Goal: Information Seeking & Learning: Understand process/instructions

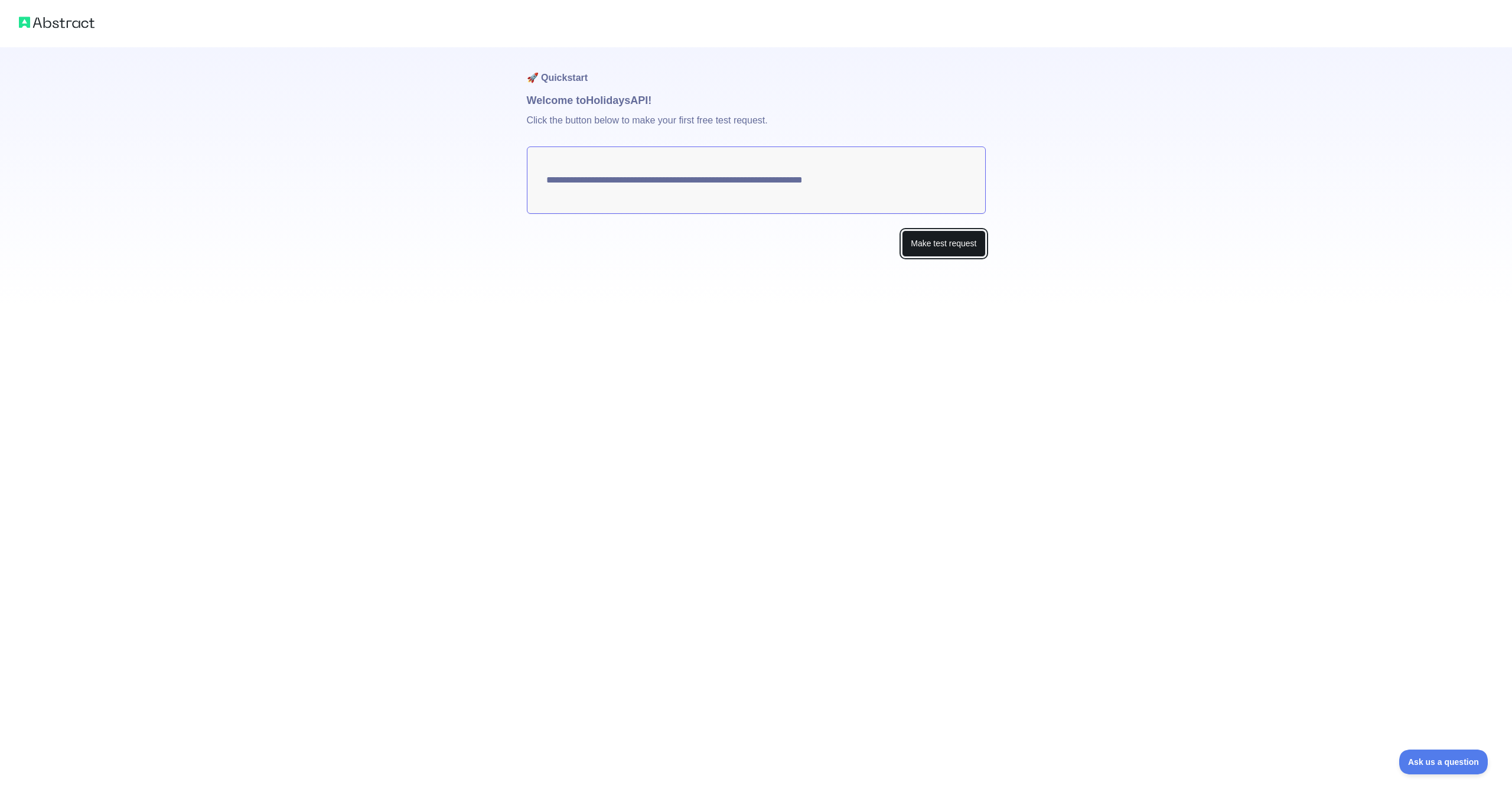
click at [932, 249] on button "Make test request" at bounding box center [943, 243] width 83 height 26
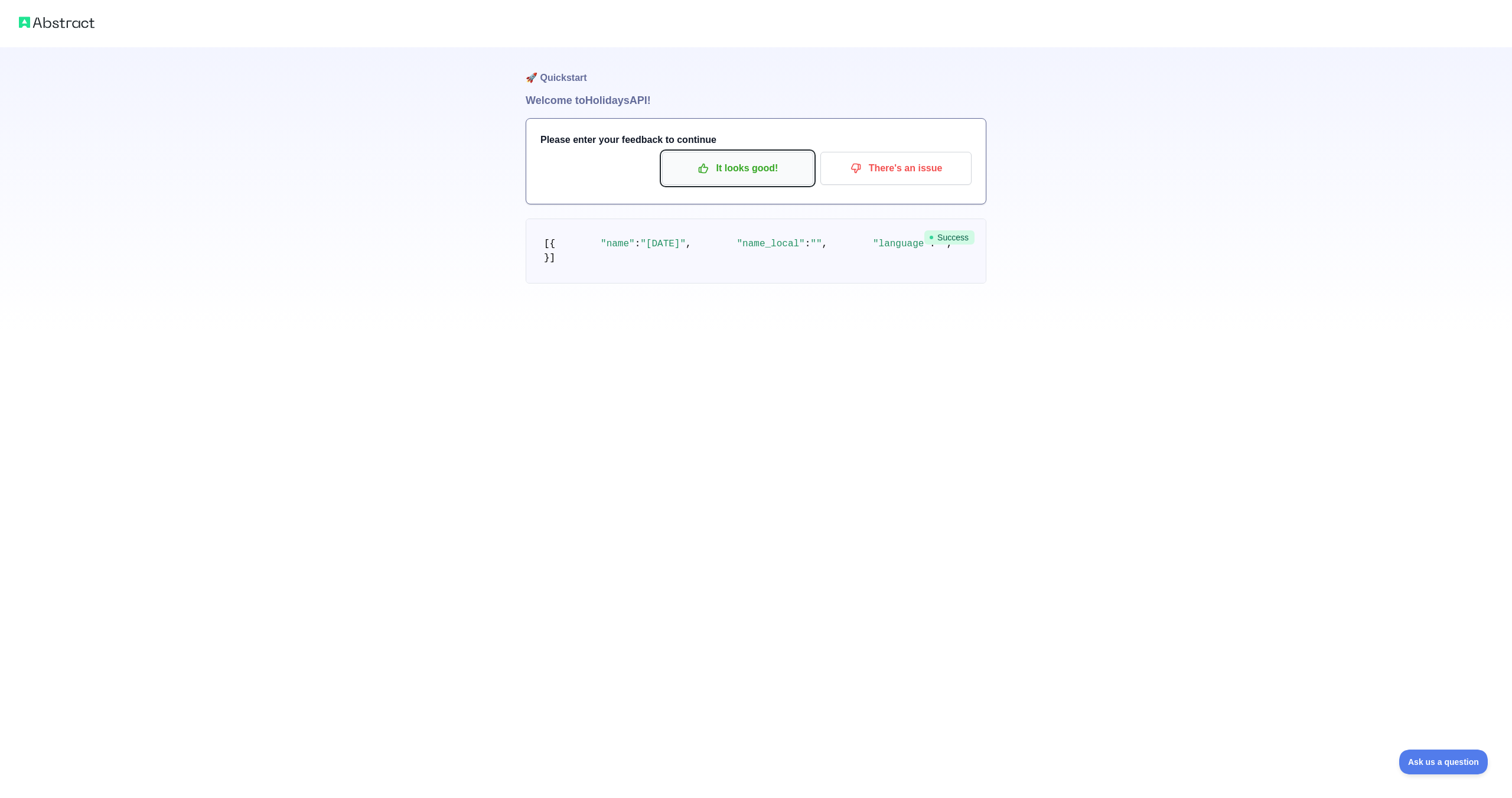
click at [750, 170] on p "It looks good!" at bounding box center [738, 168] width 134 height 20
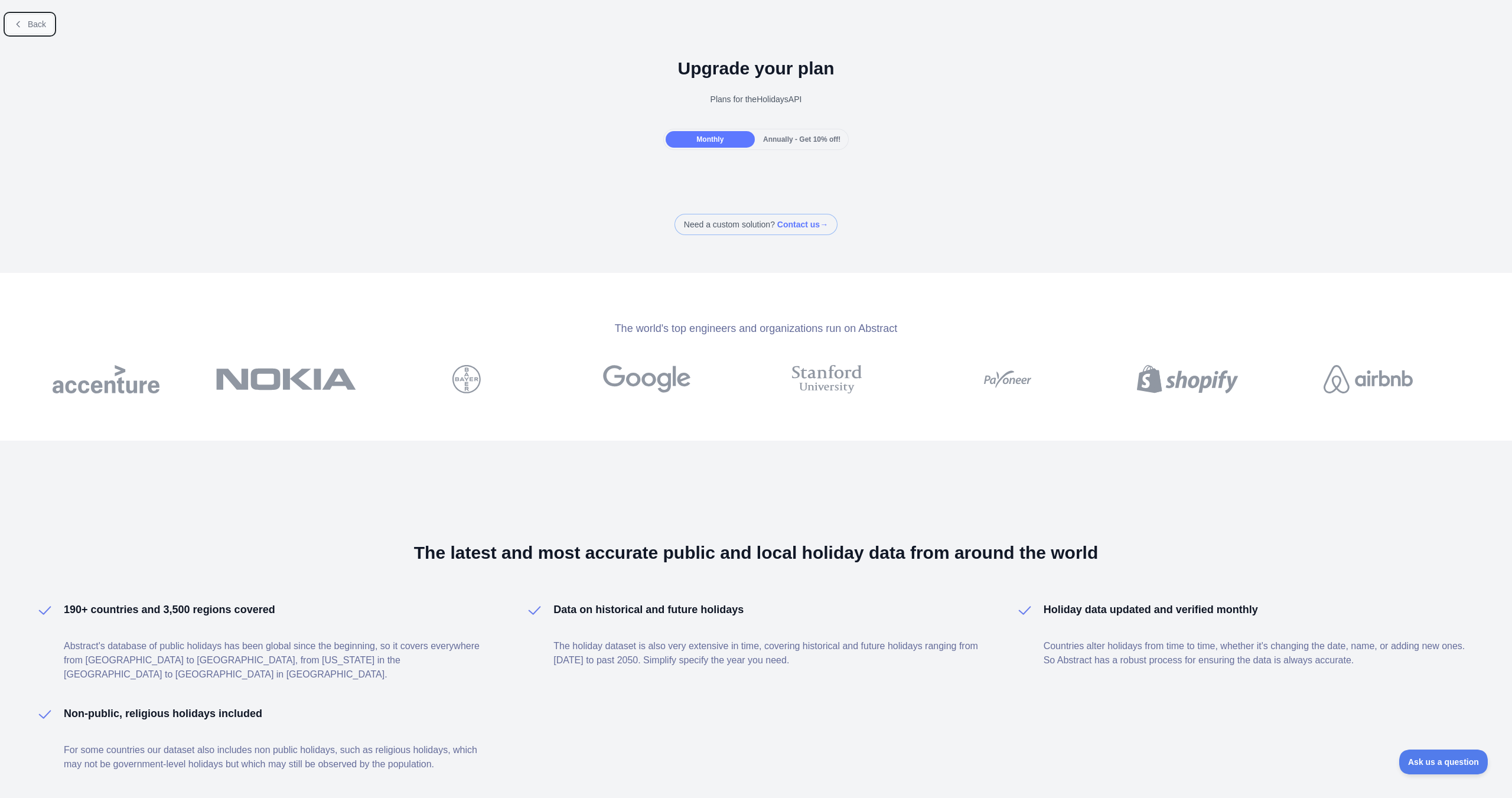
click at [27, 23] on button "Back" at bounding box center [30, 24] width 48 height 20
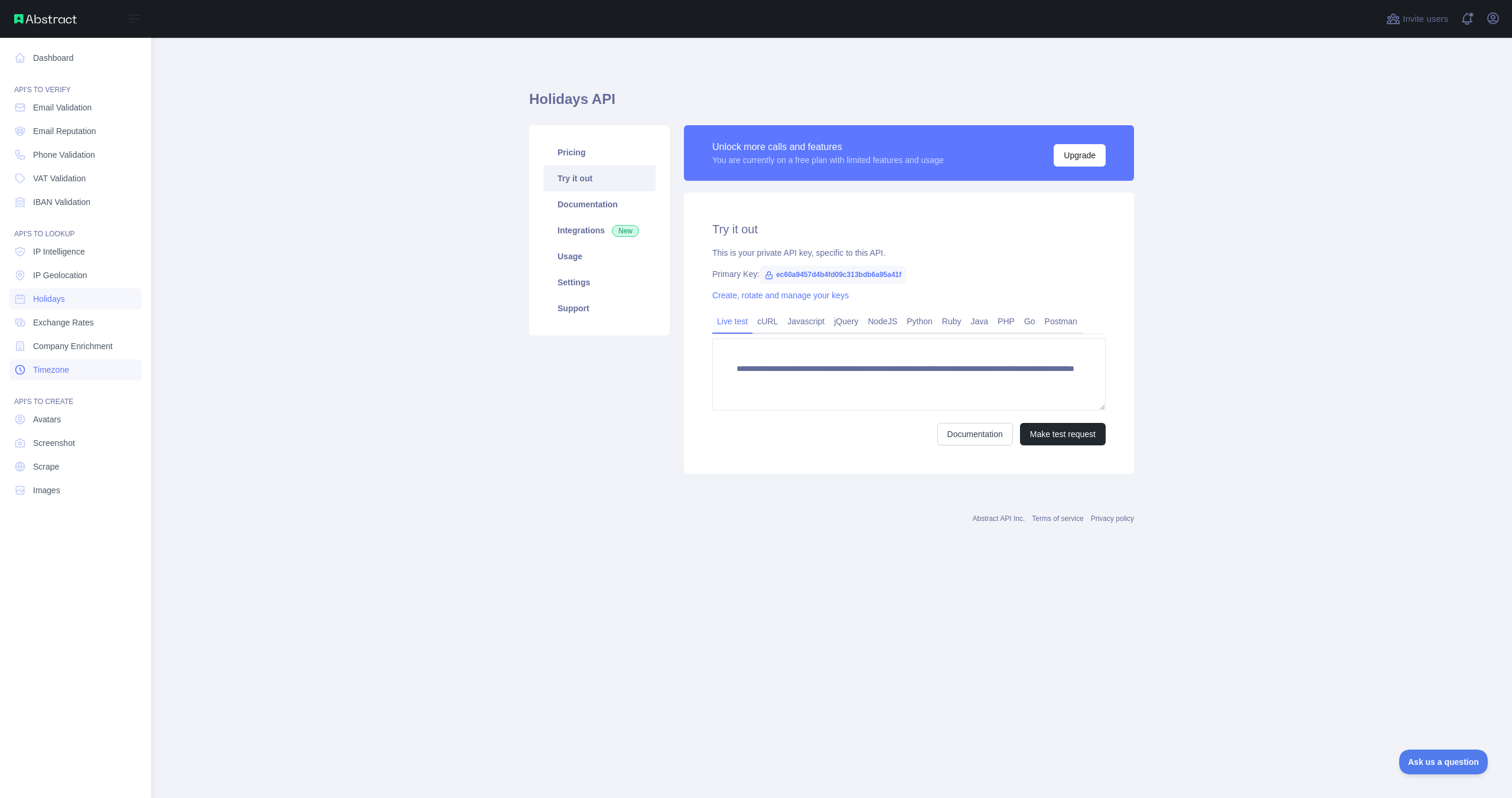
click at [53, 368] on span "Timezone" at bounding box center [51, 370] width 36 height 11
click at [73, 297] on link "Holidays" at bounding box center [76, 299] width 132 height 21
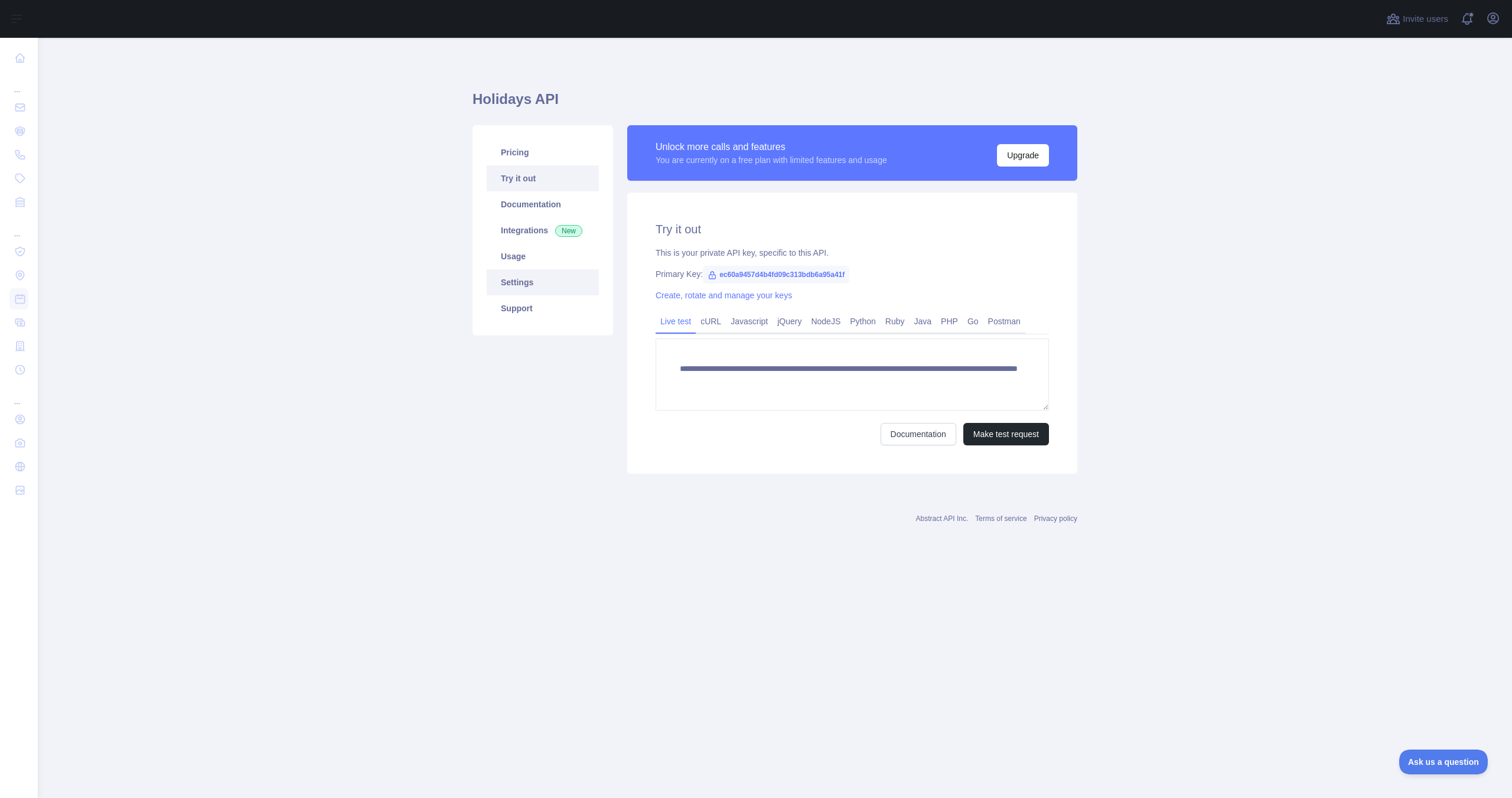
click at [535, 284] on link "Settings" at bounding box center [543, 282] width 112 height 26
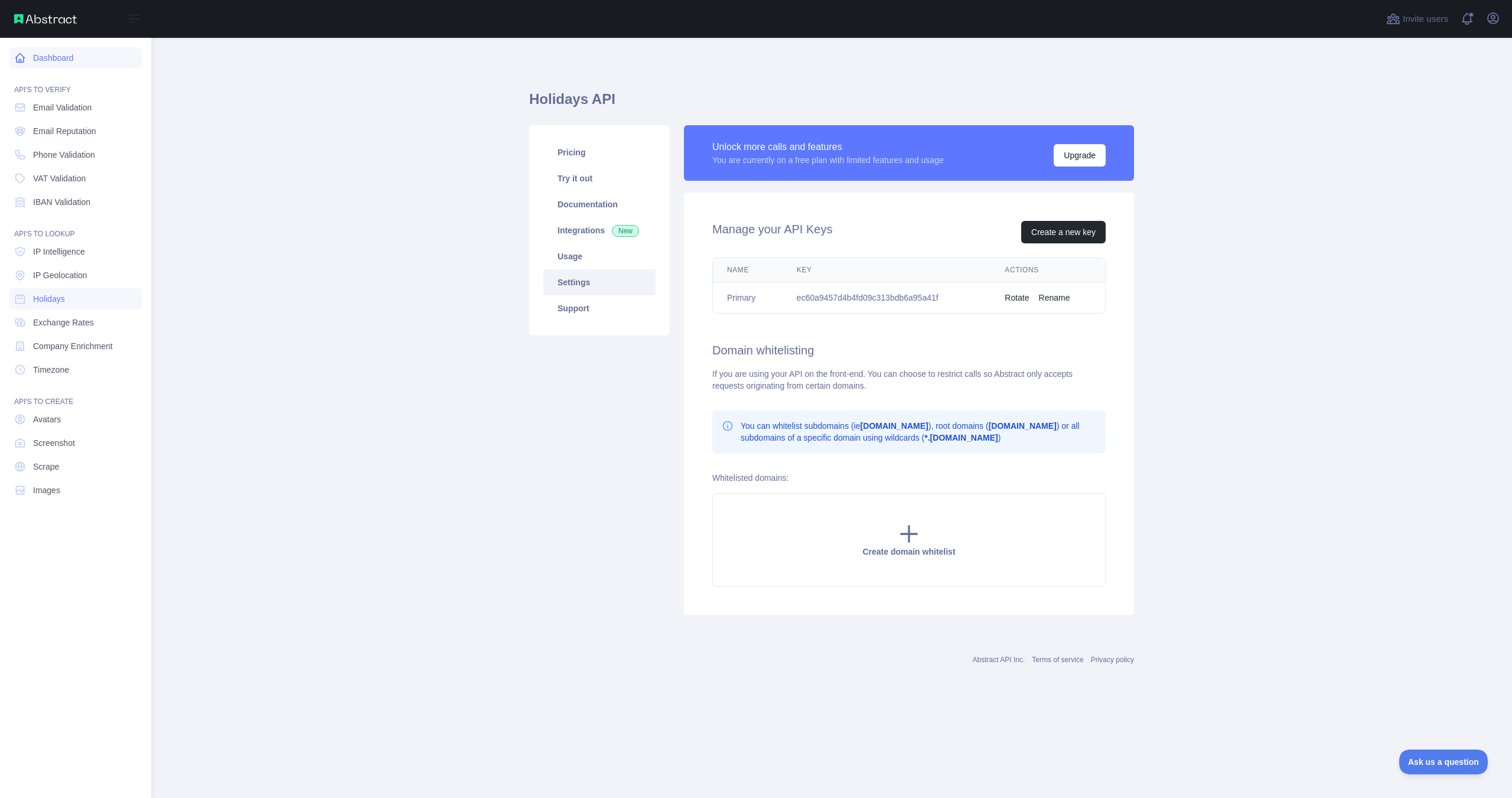
click at [55, 59] on link "Dashboard" at bounding box center [76, 57] width 132 height 21
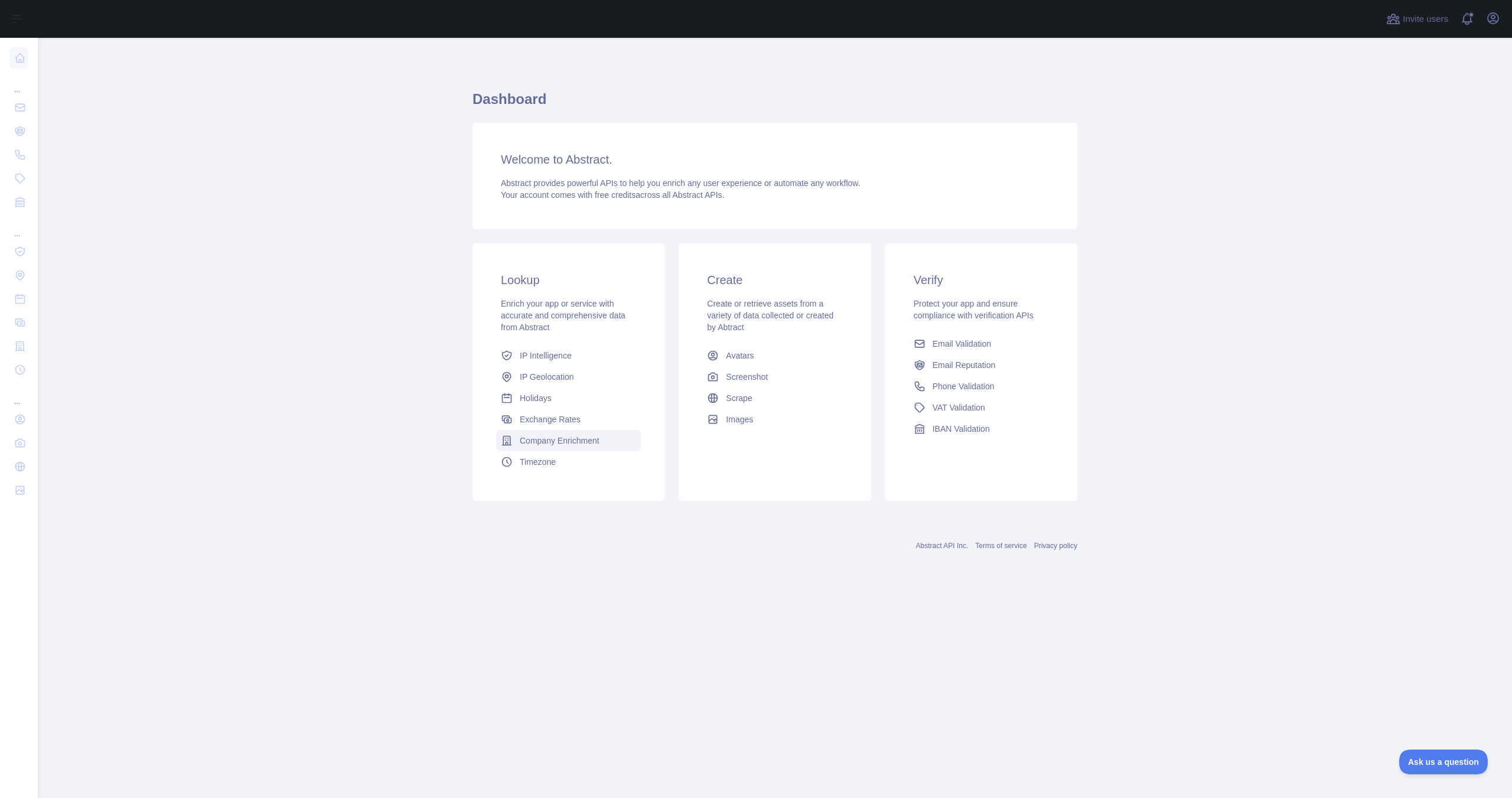
click at [548, 447] on link "Company Enrichment" at bounding box center [568, 441] width 145 height 21
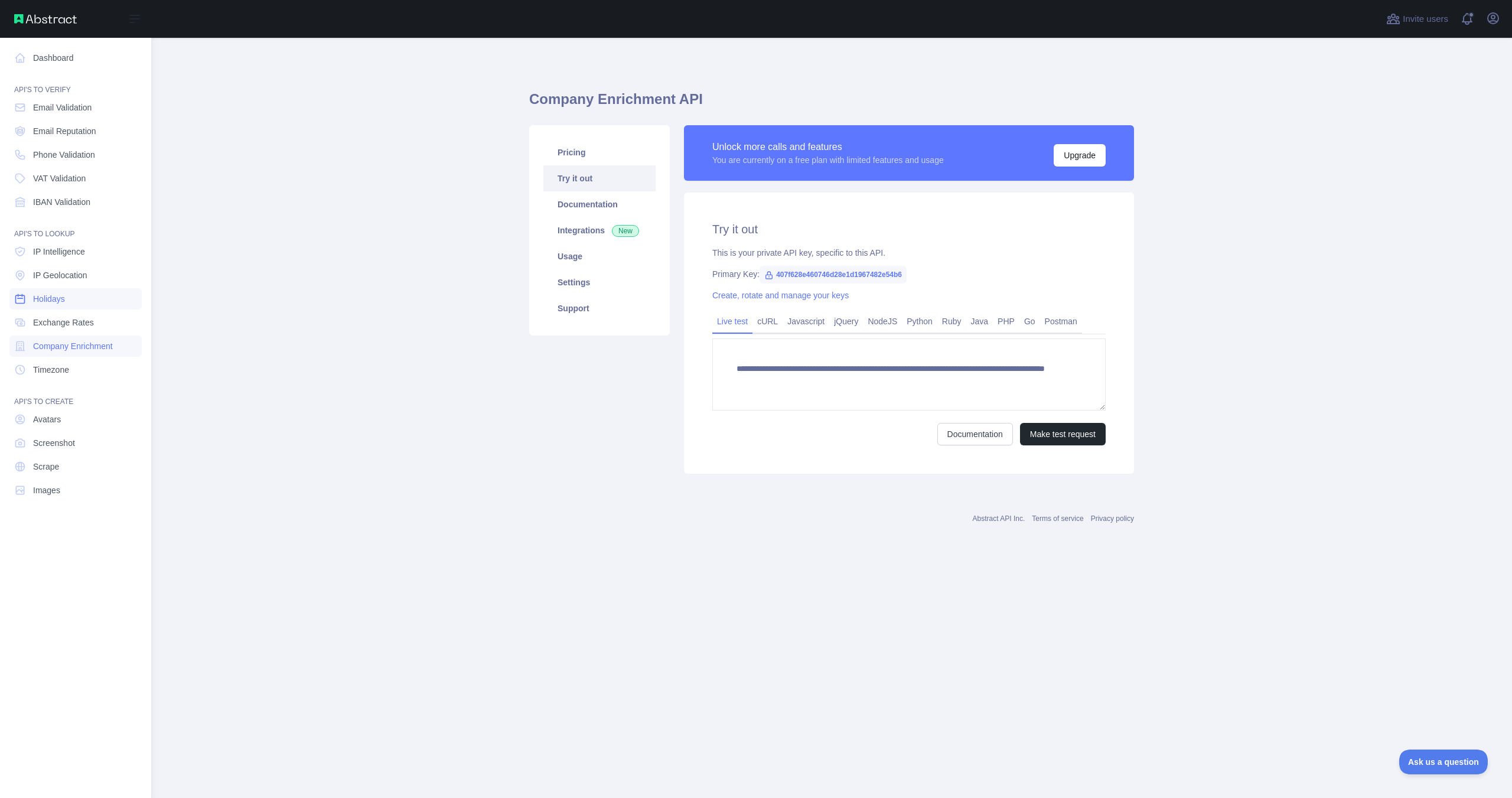
click at [49, 301] on span "Holidays" at bounding box center [49, 299] width 32 height 11
click at [56, 322] on span "Exchange Rates" at bounding box center [64, 322] width 61 height 11
click at [66, 302] on link "Holidays" at bounding box center [76, 299] width 132 height 21
click at [58, 416] on span "Avatars" at bounding box center [47, 419] width 28 height 11
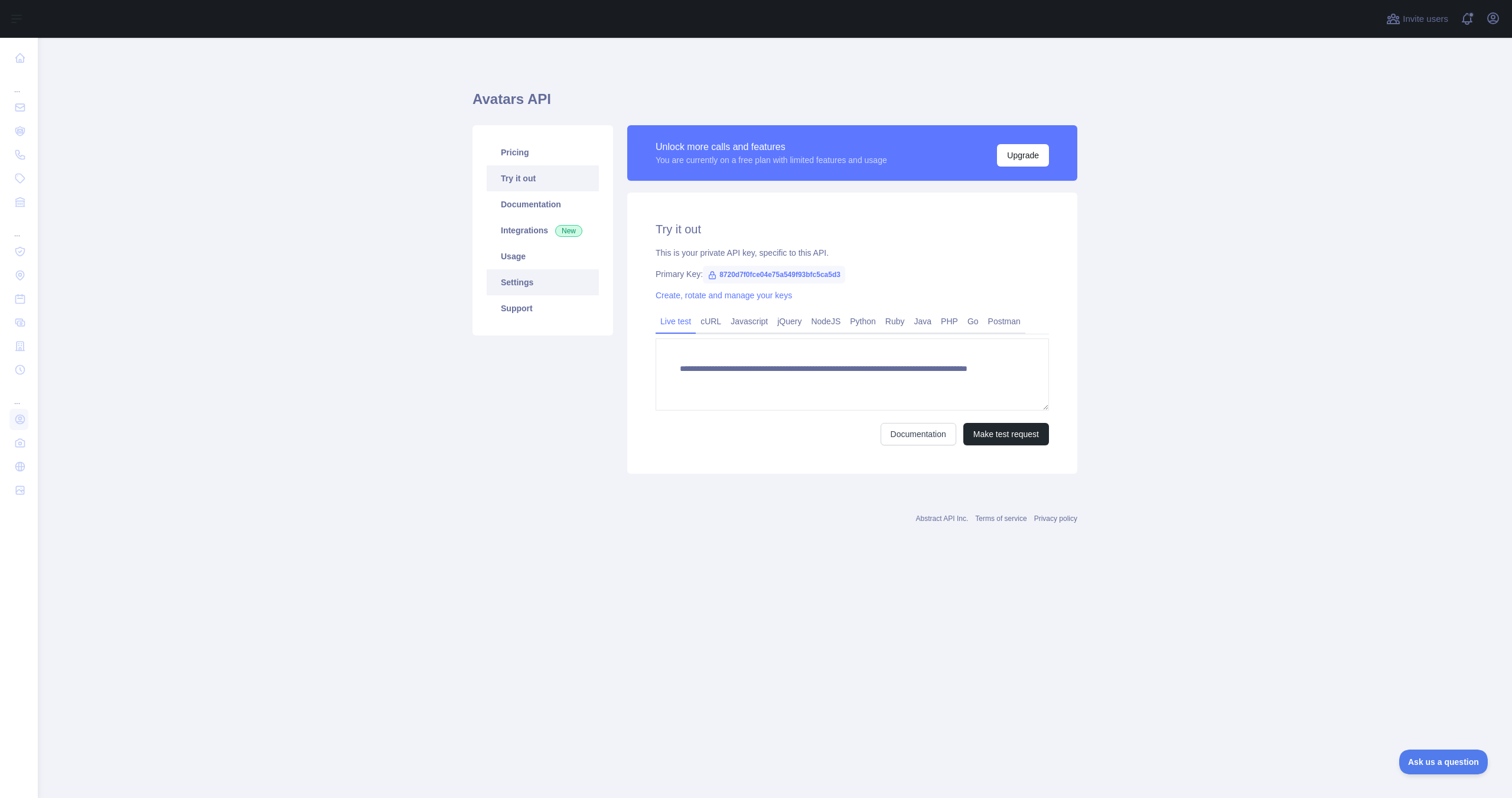
click at [535, 282] on link "Settings" at bounding box center [543, 282] width 112 height 26
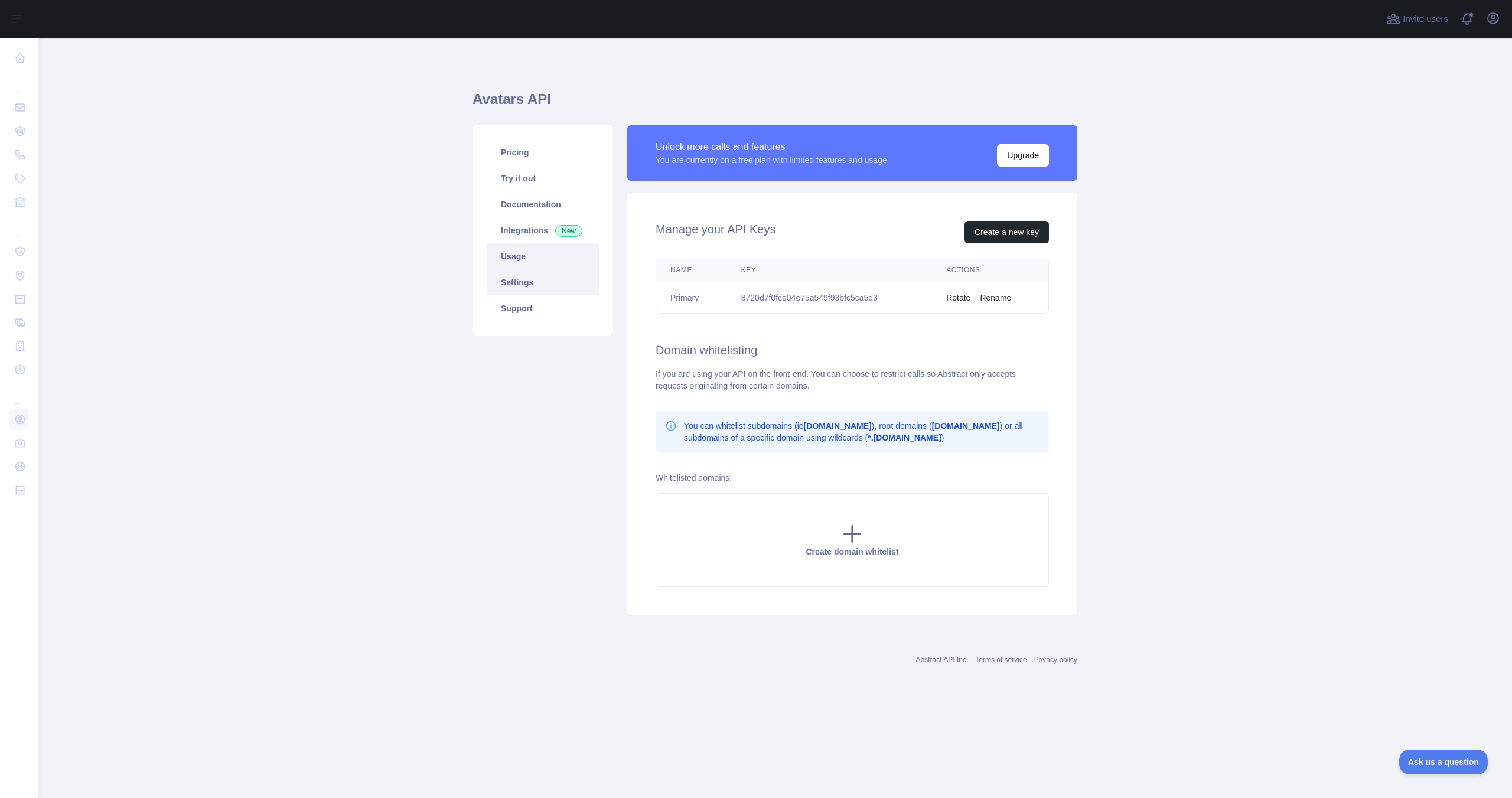
click at [552, 248] on link "Usage" at bounding box center [543, 256] width 112 height 26
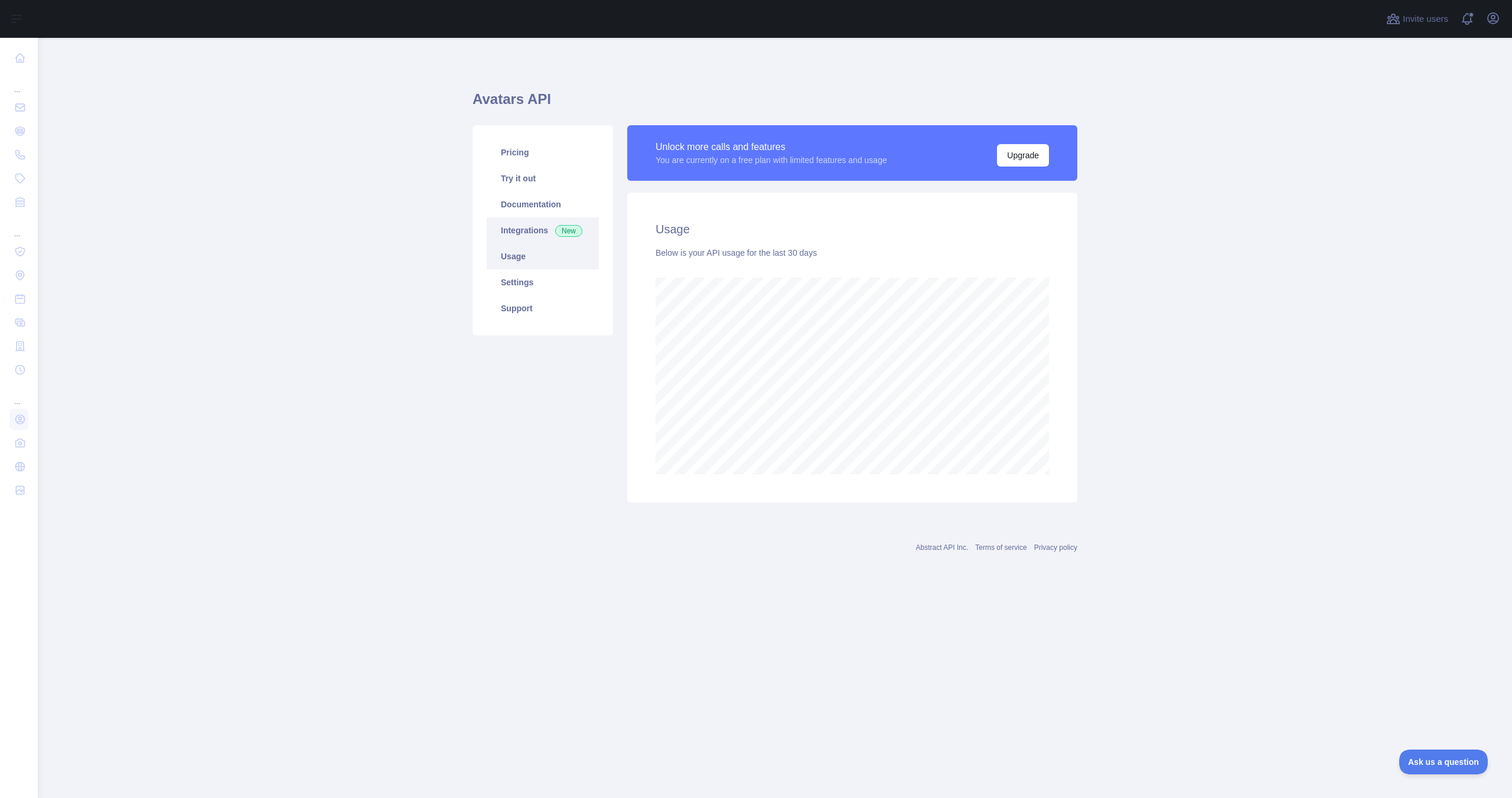
scroll to position [760, 1474]
click at [530, 231] on link "Integrations New" at bounding box center [543, 230] width 112 height 26
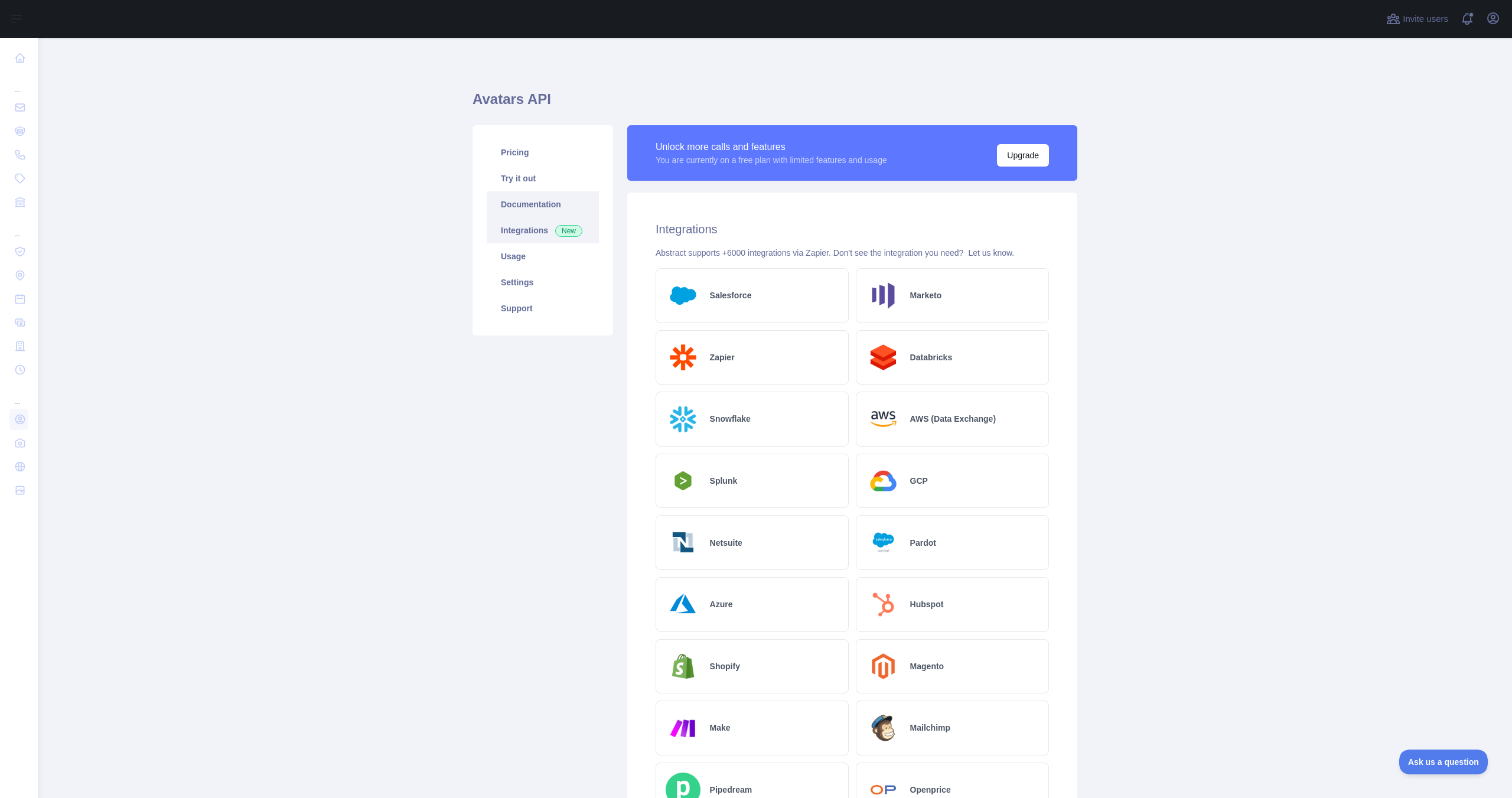
click at [520, 201] on link "Documentation" at bounding box center [543, 204] width 112 height 26
click at [538, 165] on link "Pricing" at bounding box center [543, 152] width 112 height 26
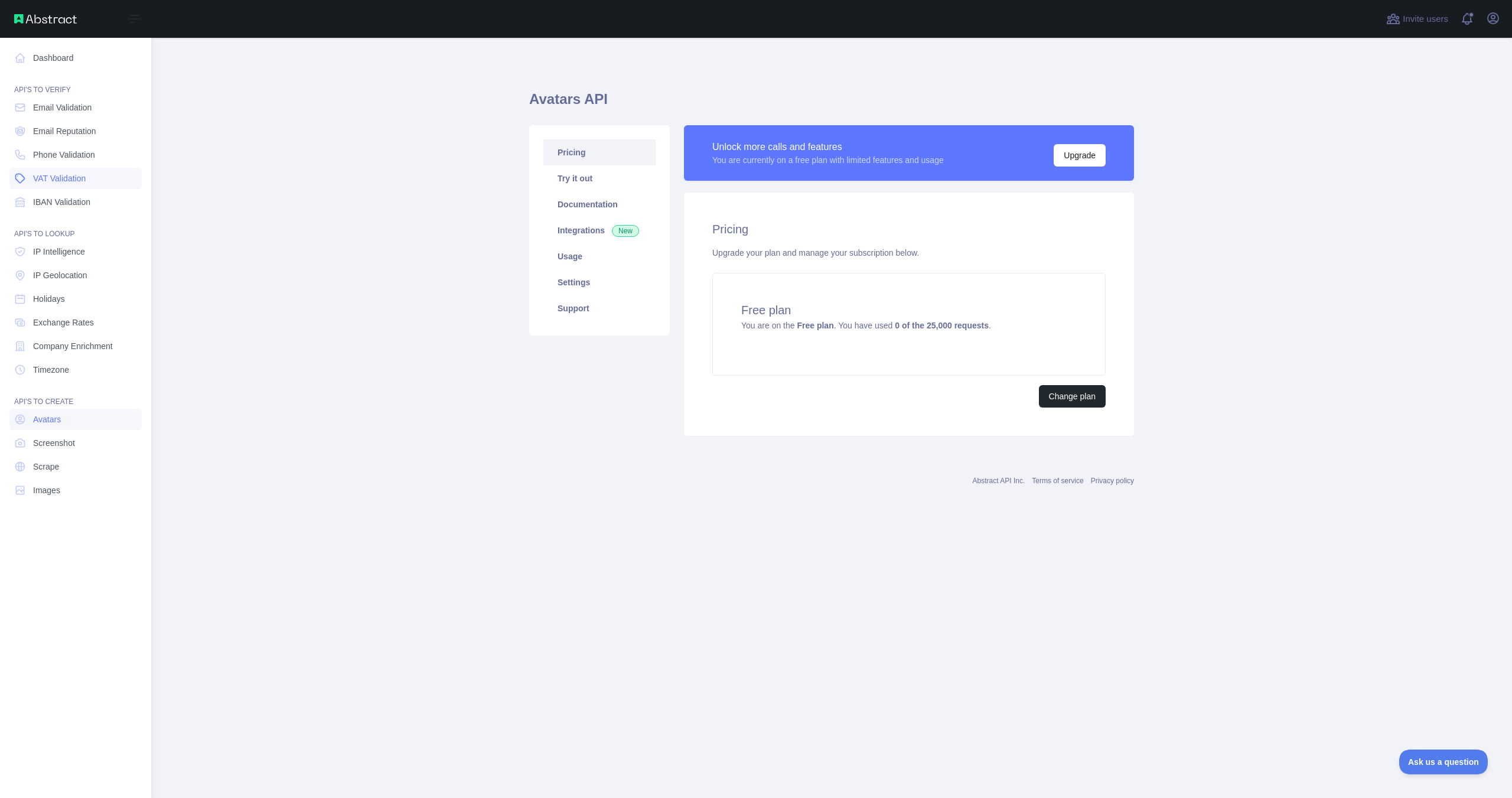
click at [70, 176] on span "VAT Validation" at bounding box center [59, 178] width 53 height 11
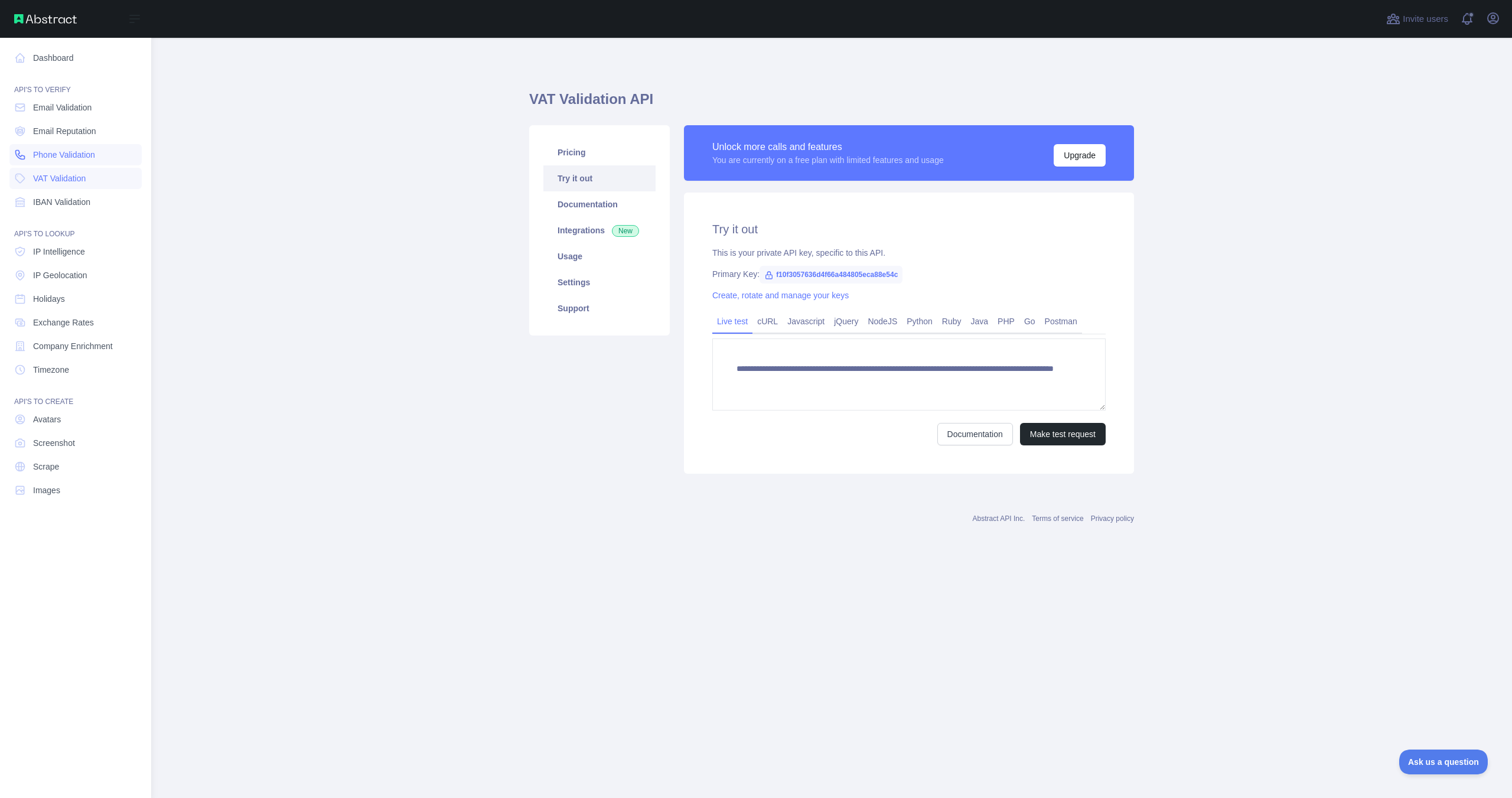
click at [74, 158] on span "Phone Validation" at bounding box center [64, 154] width 62 height 11
click at [76, 139] on link "Email Reputation" at bounding box center [76, 130] width 132 height 21
click at [74, 127] on span "Email Reputation" at bounding box center [65, 130] width 64 height 11
click at [92, 102] on span "Email Validation" at bounding box center [62, 107] width 59 height 11
click at [70, 297] on link "Holidays" at bounding box center [76, 299] width 132 height 21
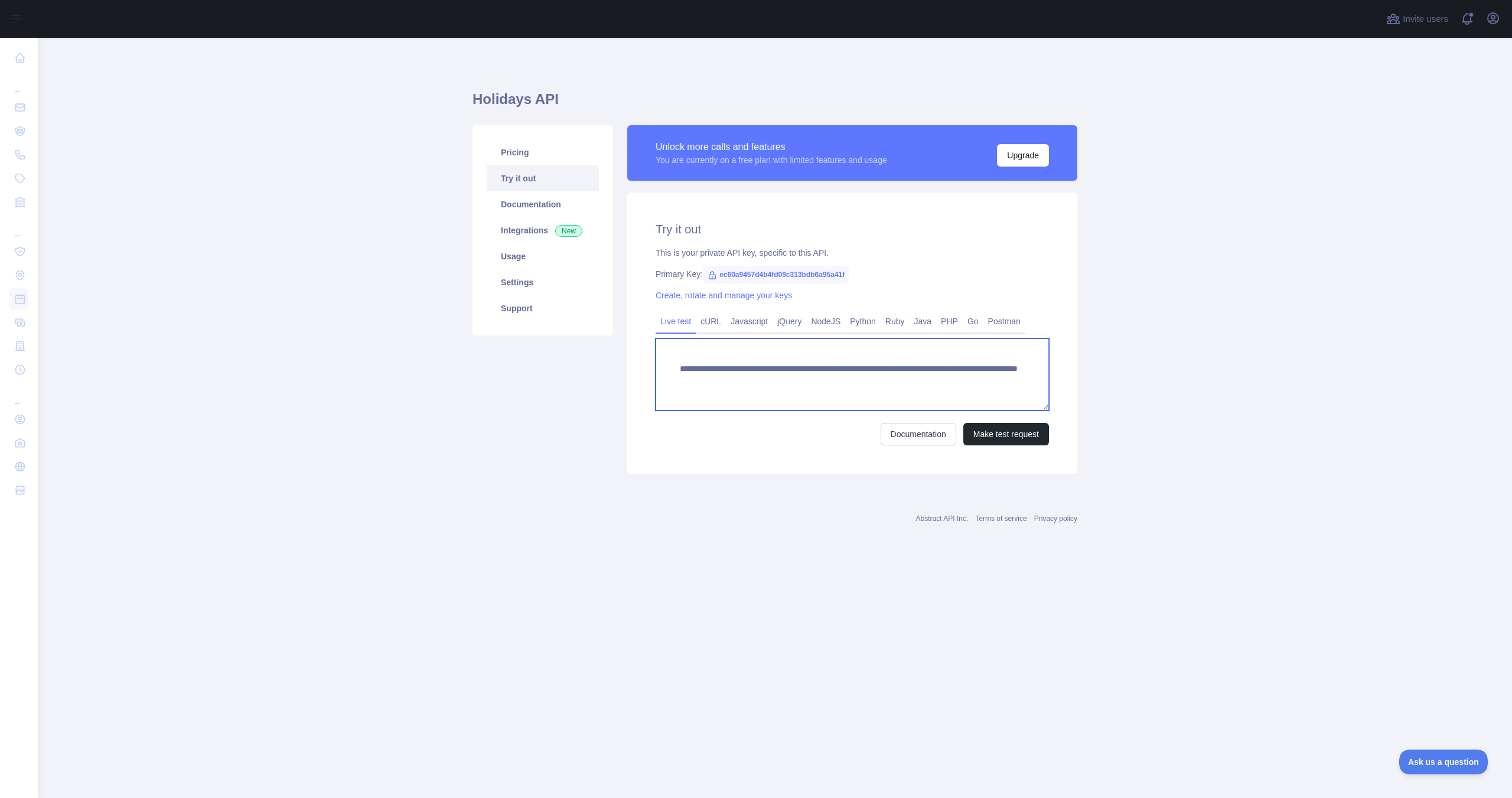
drag, startPoint x: 848, startPoint y: 402, endPoint x: 678, endPoint y: 369, distance: 173.2
click at [678, 369] on textarea "**********" at bounding box center [853, 374] width 393 height 72
click at [838, 403] on textarea "**********" at bounding box center [853, 374] width 393 height 72
click at [993, 432] on button "Make test request" at bounding box center [1006, 434] width 86 height 22
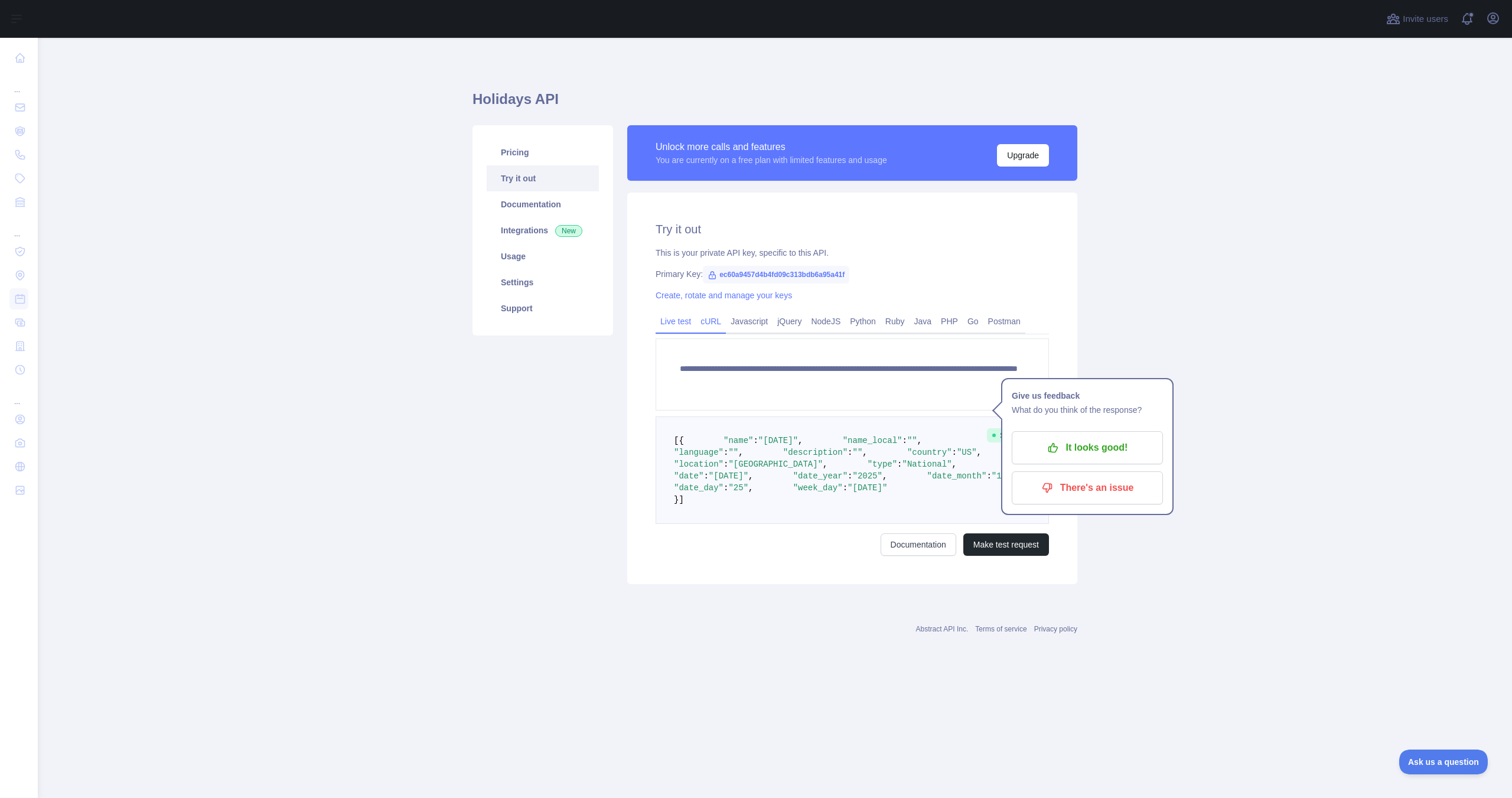
click at [714, 324] on link "cURL" at bounding box center [711, 322] width 30 height 19
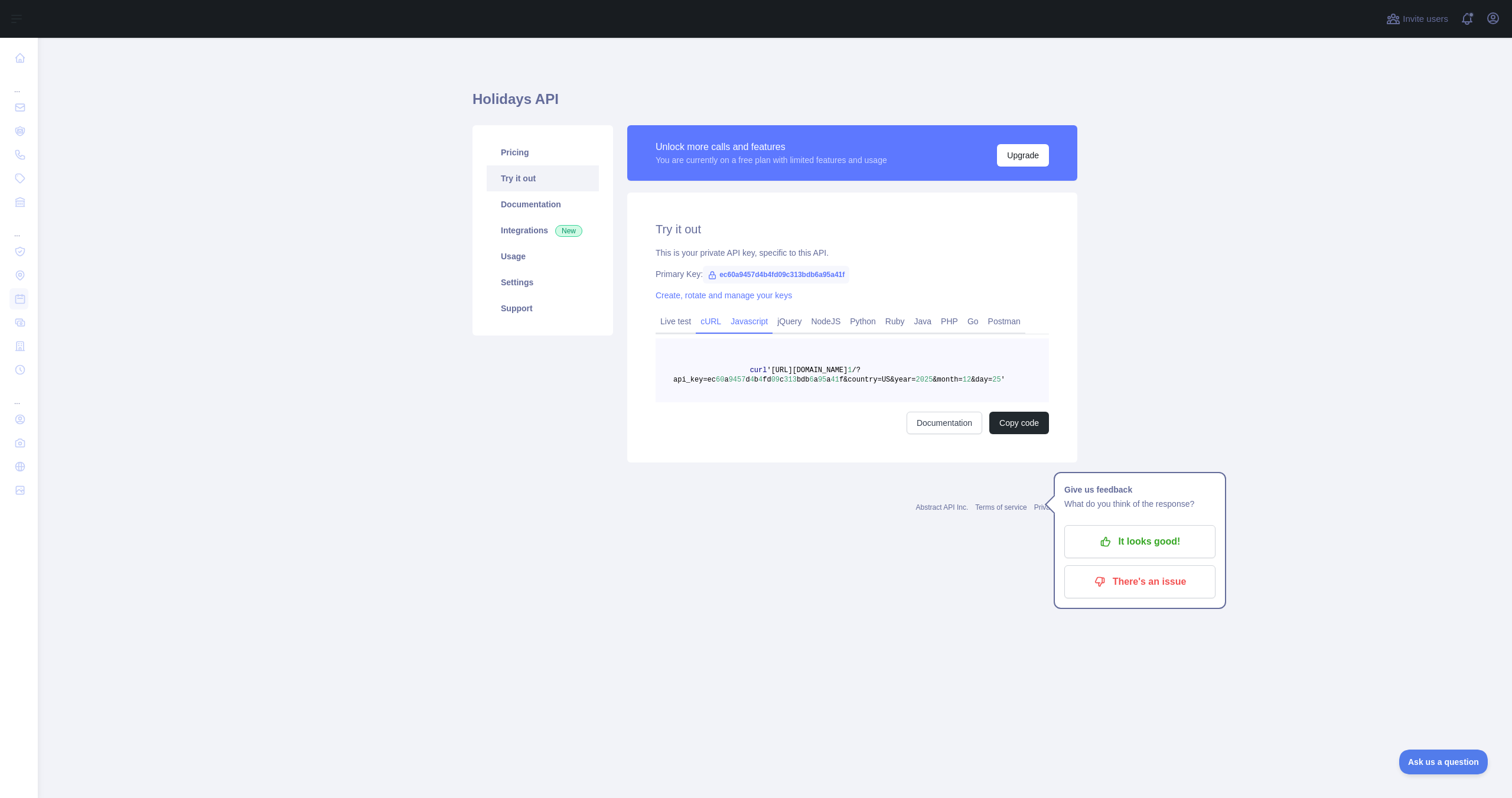
click at [759, 326] on link "Javascript" at bounding box center [749, 322] width 47 height 19
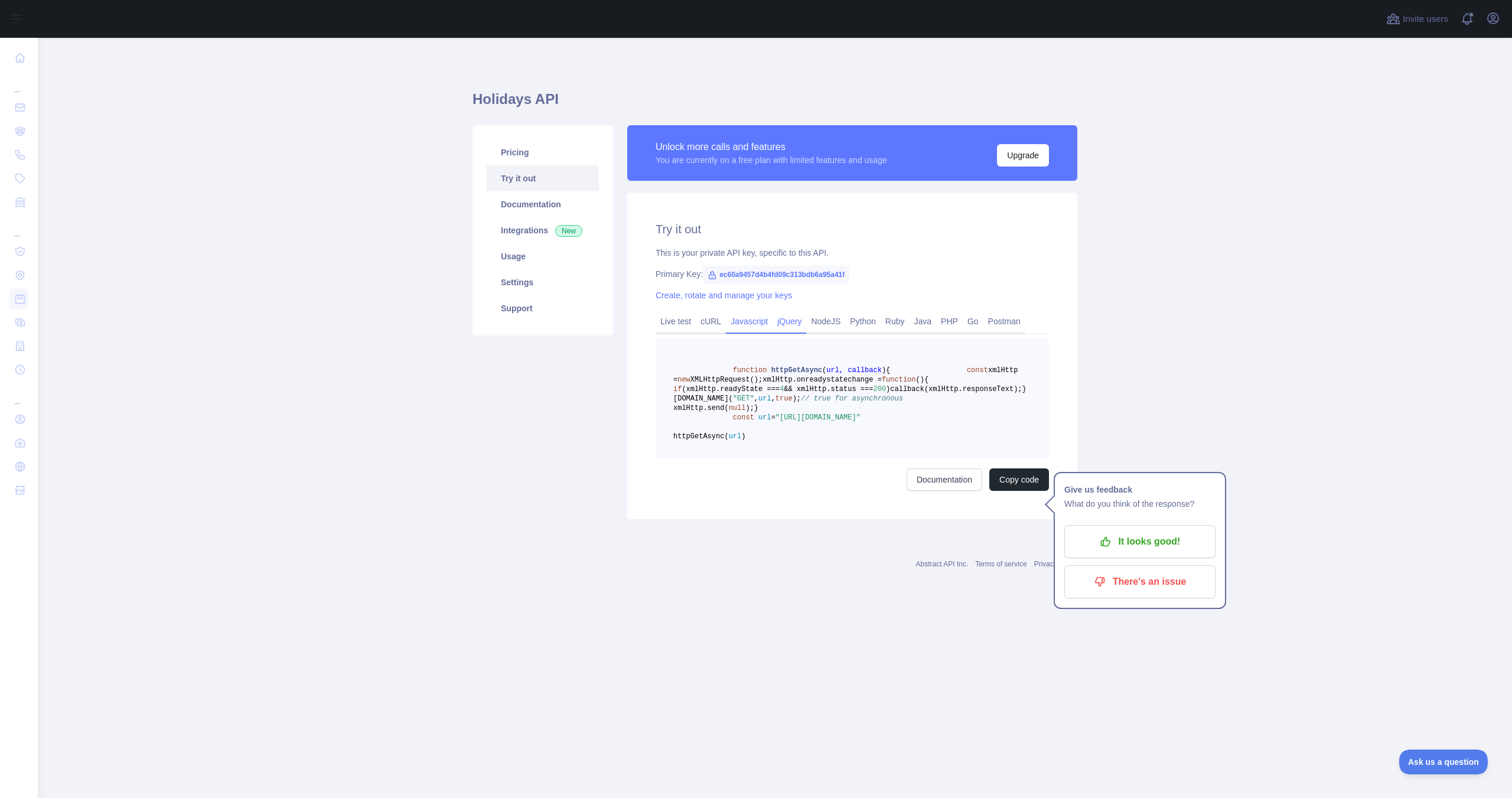
click at [787, 320] on link "jQuery" at bounding box center [790, 322] width 34 height 19
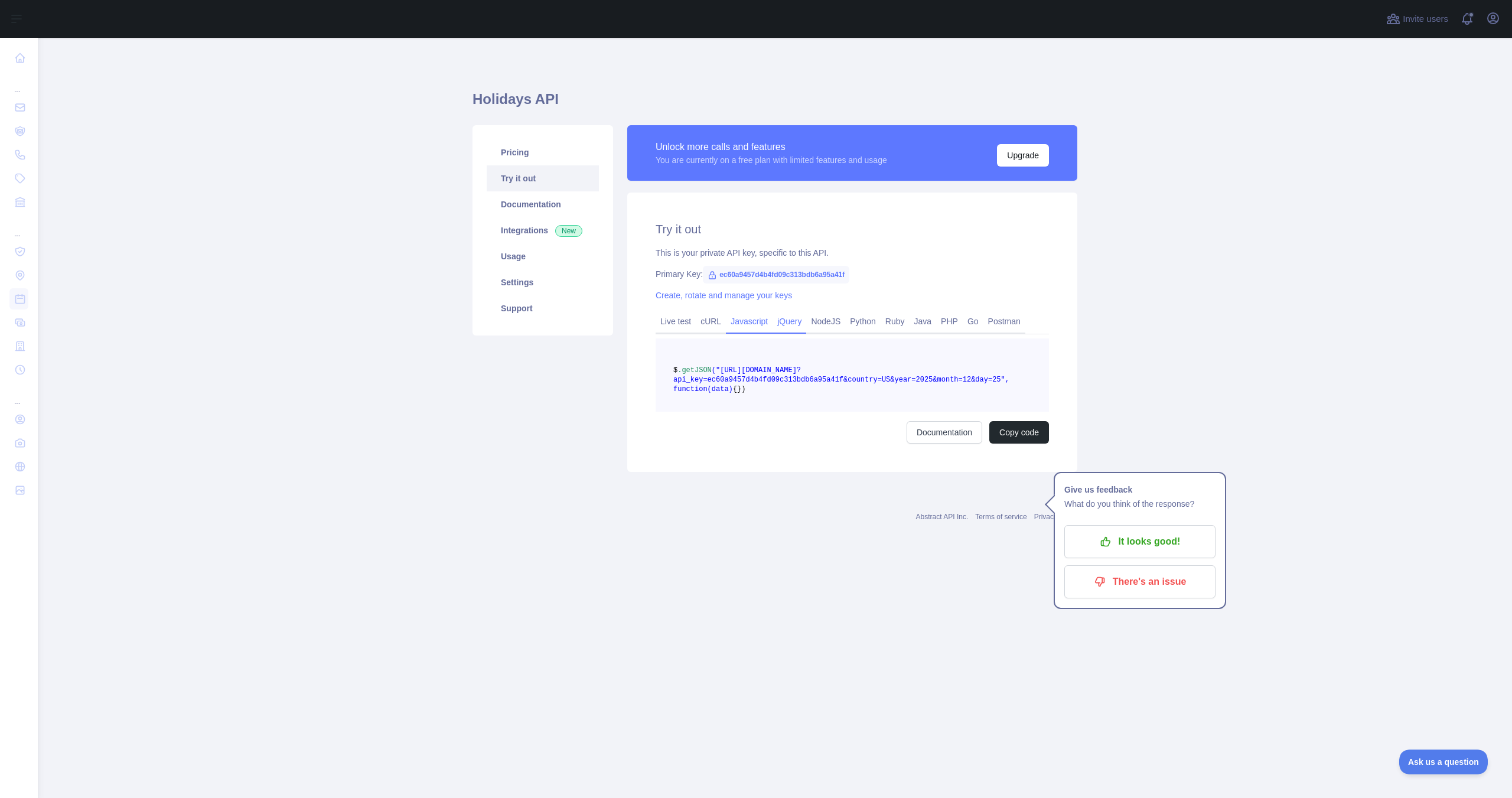
click at [744, 324] on link "Javascript" at bounding box center [749, 322] width 47 height 19
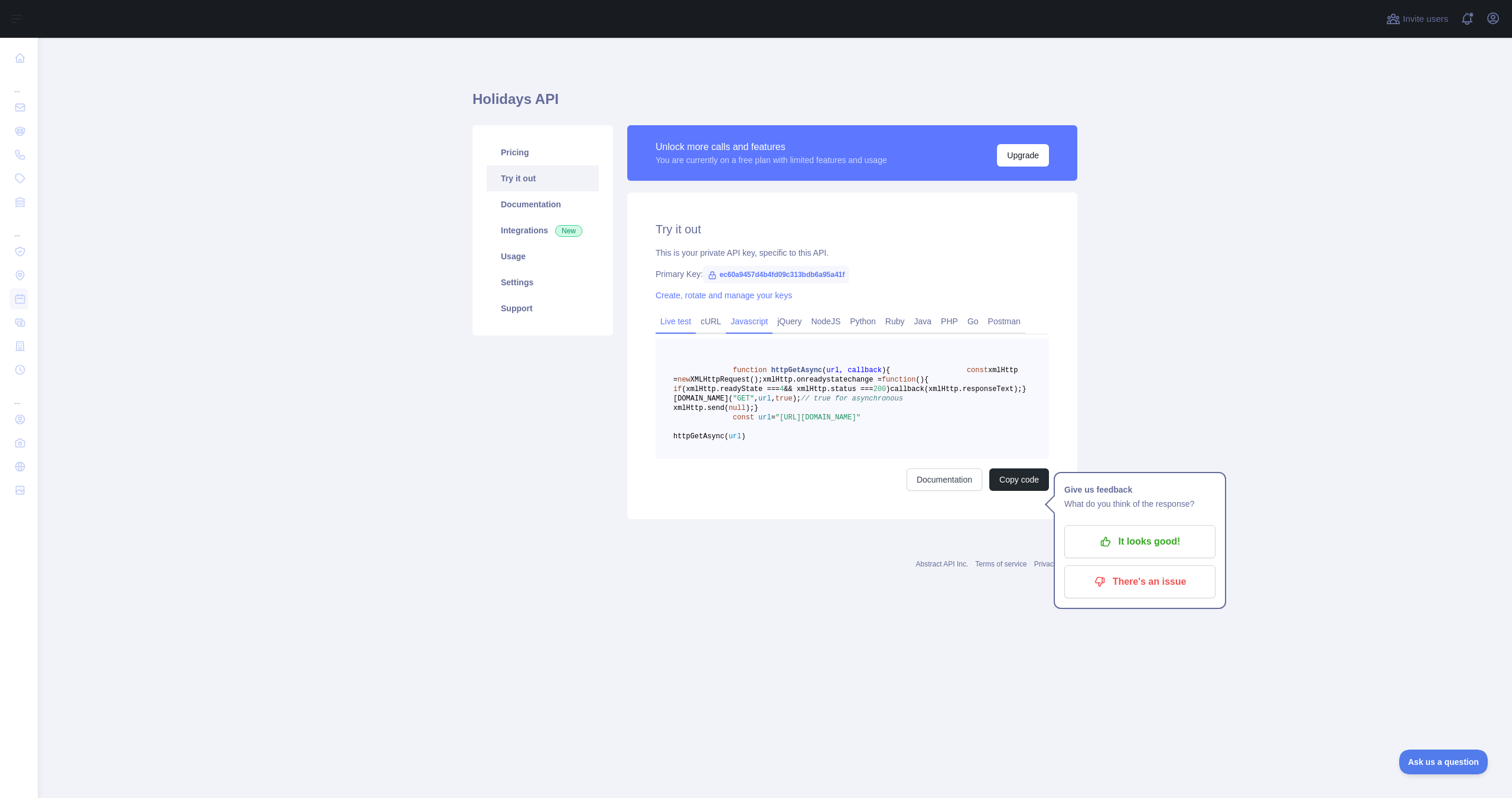
click at [682, 327] on link "Live test" at bounding box center [676, 322] width 40 height 19
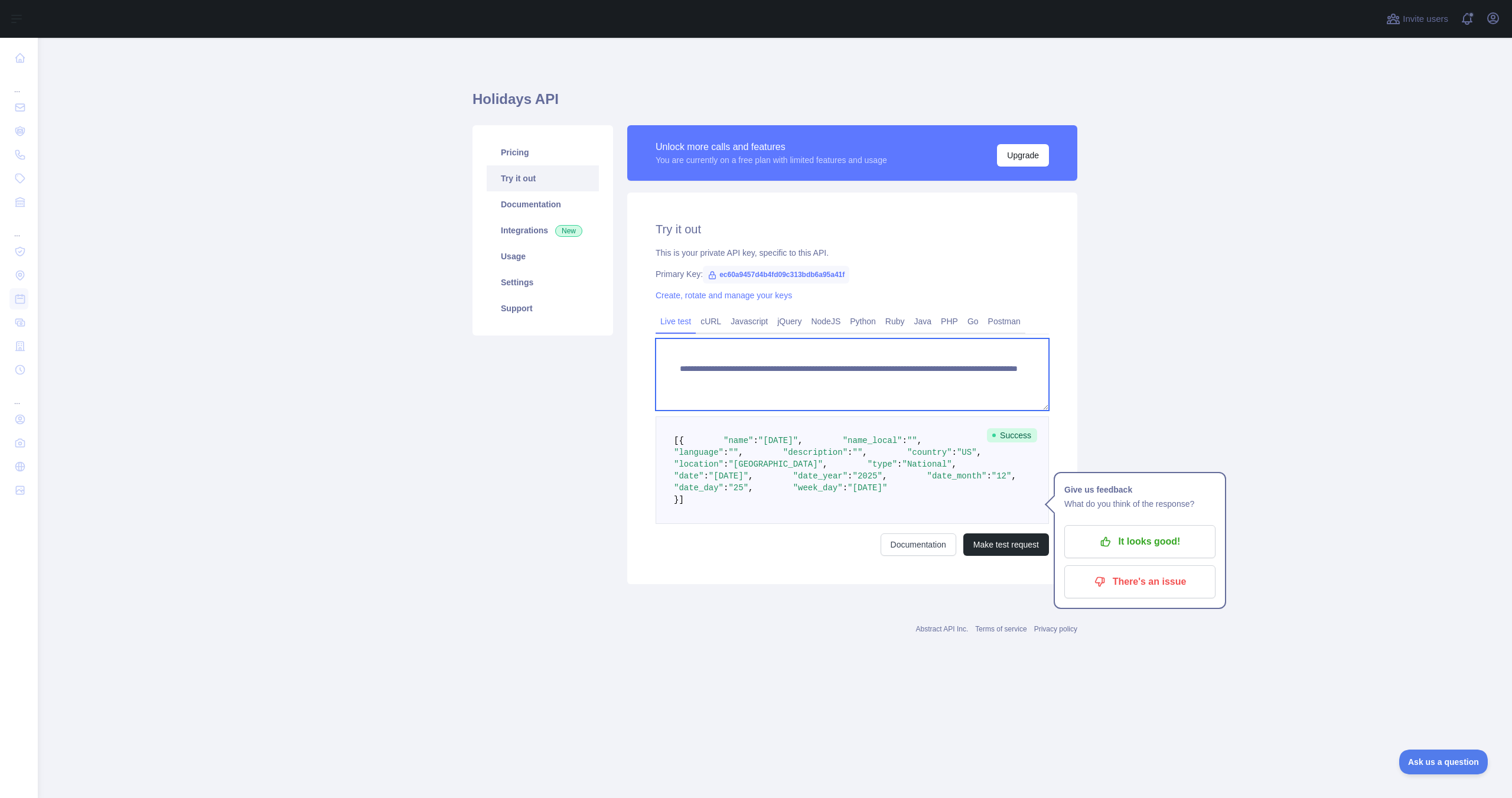
drag, startPoint x: 734, startPoint y: 395, endPoint x: 678, endPoint y: 368, distance: 62.2
click at [678, 368] on textarea "**********" at bounding box center [853, 374] width 393 height 72
click at [792, 322] on link "jQuery" at bounding box center [790, 322] width 34 height 19
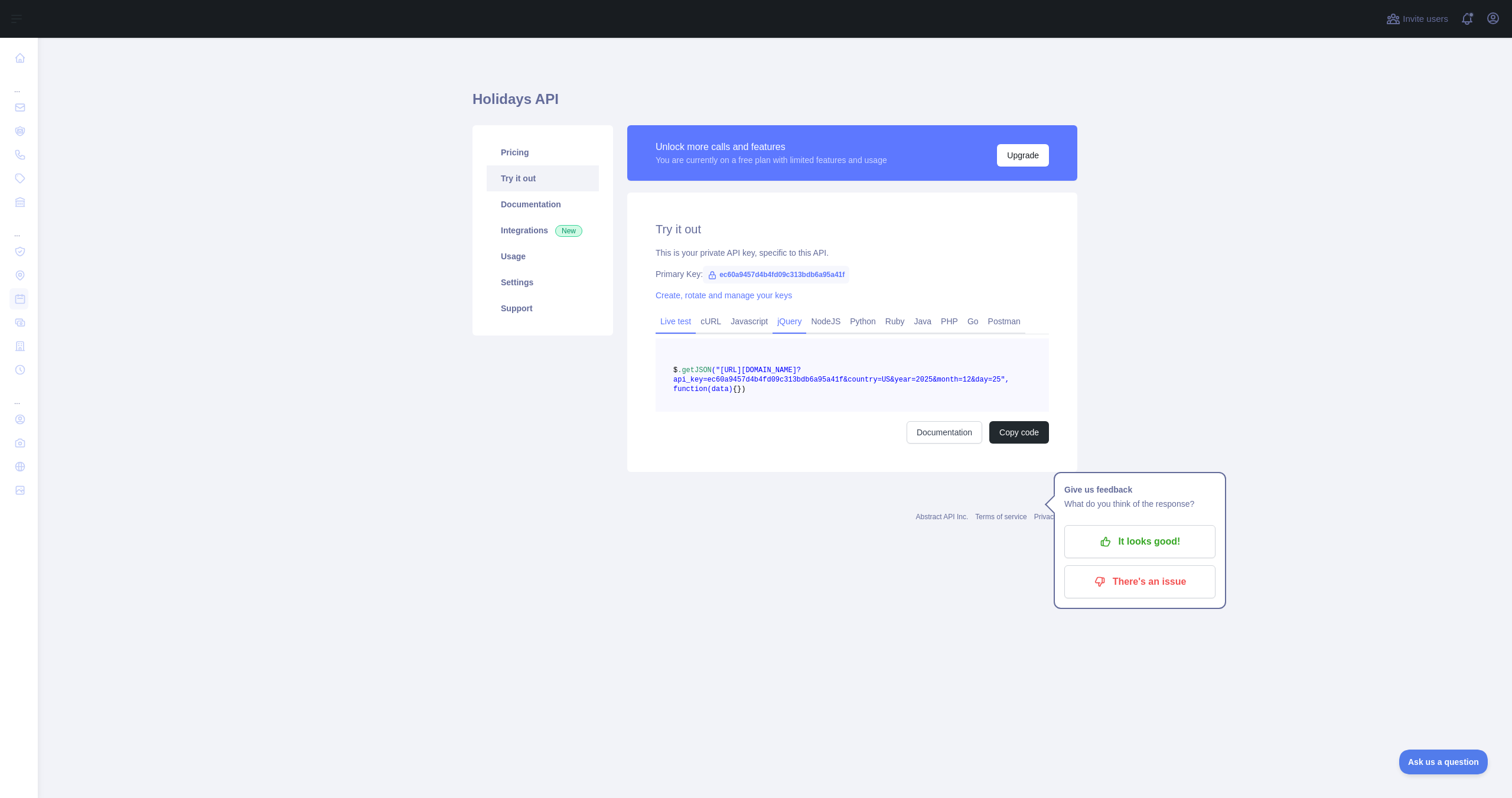
click at [687, 320] on link "Live test" at bounding box center [676, 322] width 40 height 19
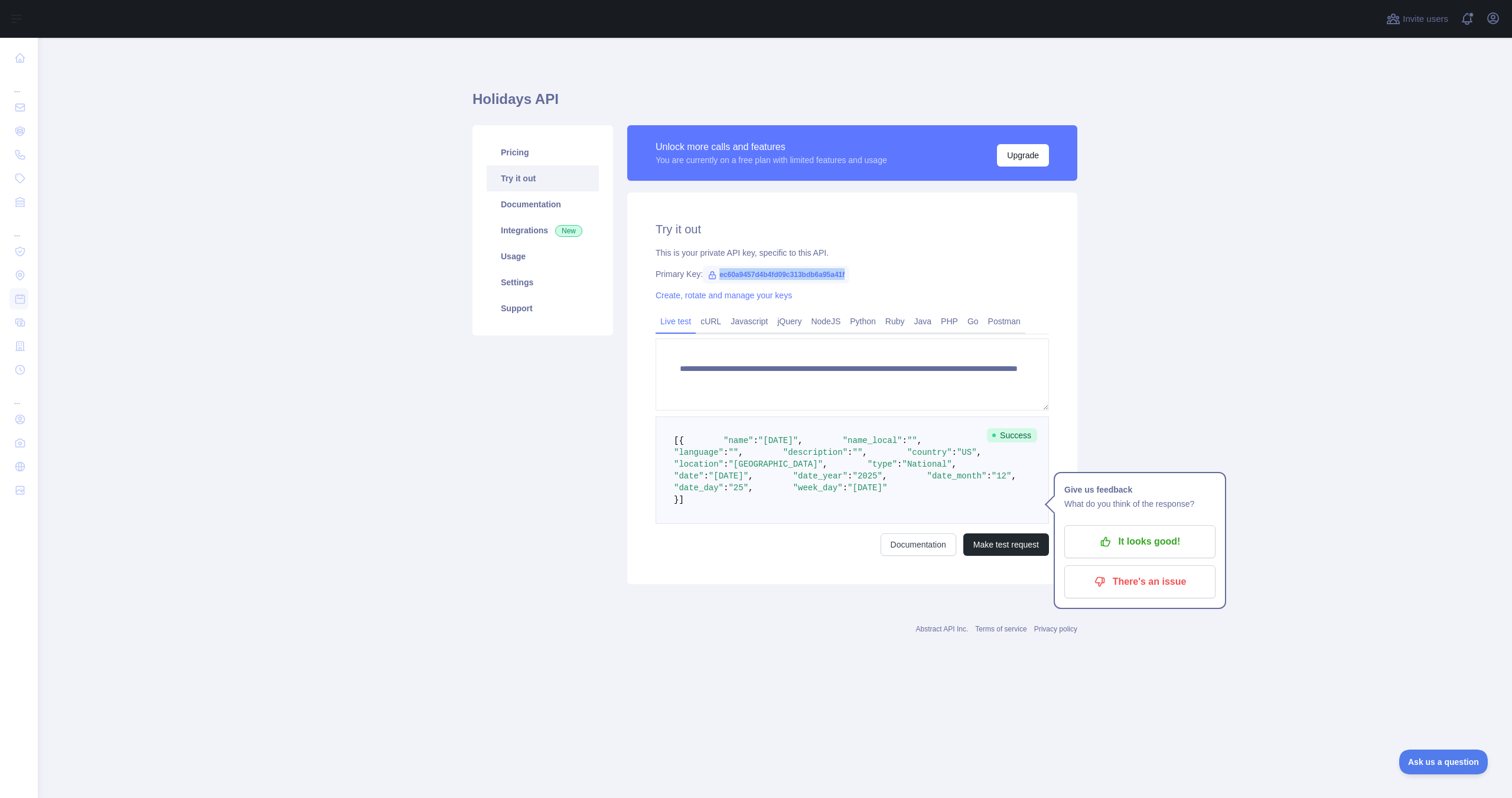
drag, startPoint x: 845, startPoint y: 274, endPoint x: 713, endPoint y: 272, distance: 132.0
click at [713, 272] on span "ec60a9457d4b4fd09c313bdb6a95a41f" at bounding box center [776, 274] width 147 height 18
copy span "ec60a9457d4b4fd09c313bdb6a95a41f"
